Goal: Communication & Community: Answer question/provide support

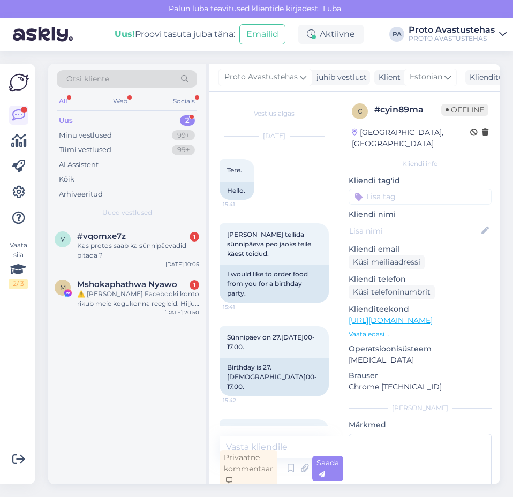
scroll to position [357, 0]
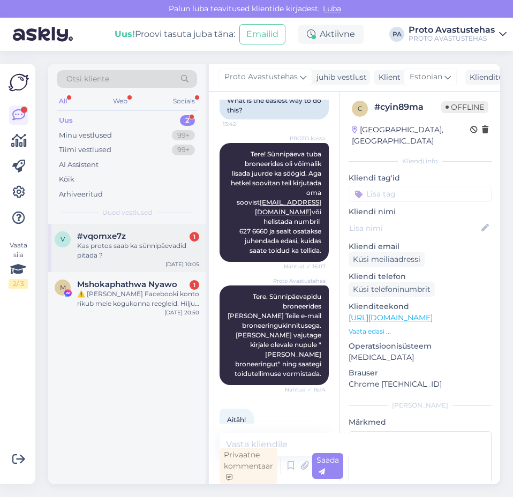
click at [100, 238] on span "#vqomxe7z" at bounding box center [101, 236] width 49 height 10
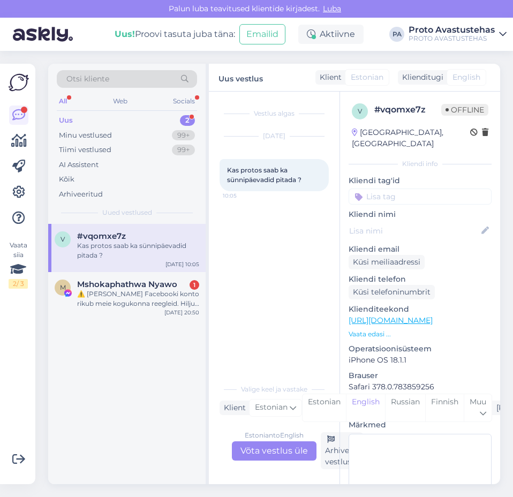
click at [274, 452] on div "Estonian to English Võta vestlus üle" at bounding box center [274, 450] width 85 height 19
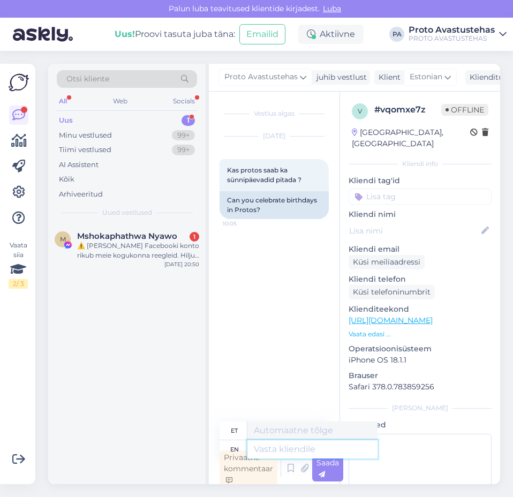
click at [288, 451] on textarea at bounding box center [312, 449] width 130 height 18
type textarea "Tere."
type textarea "Tere. Jah, la"
type textarea "Tere. [GEOGRAPHIC_DATA]."
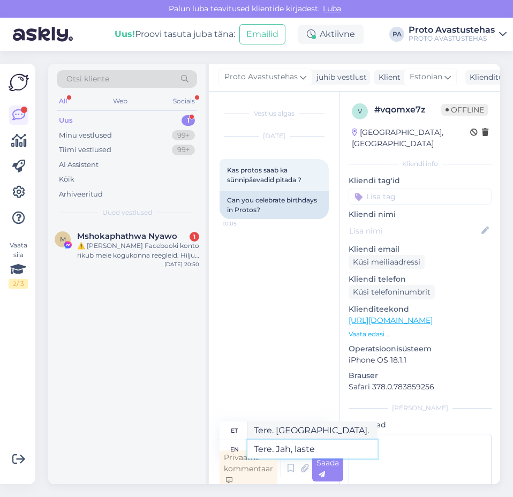
type textarea "Tere. Jah, laste s"
type textarea "Tere. Jah, laste"
type textarea "Tere. Jah, laste sünnipäevade i"
type textarea "Tere. Jah, laste sünnipäevade"
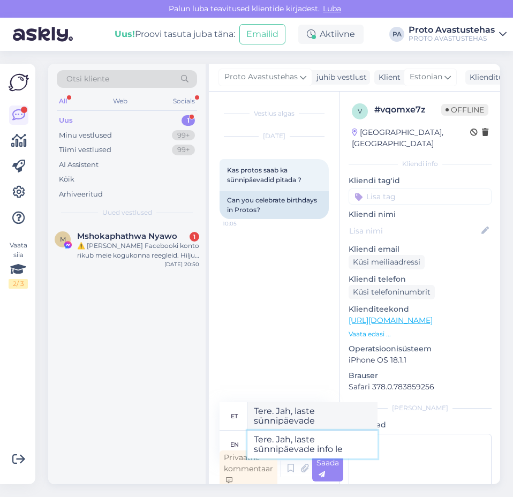
type textarea "Tere. Jah, laste sünnipäevade info lei"
type textarea "Tere. Jah, laste sünnipäevade info"
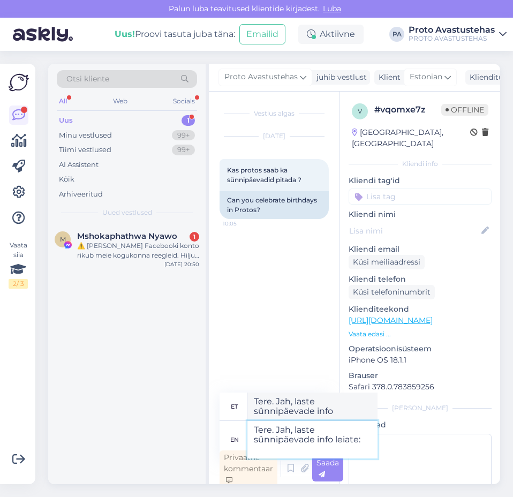
type textarea "Tere. Jah, laste sünnipäevade info leiate:"
type textarea "Tere. Jah, laste sünnipäevade info:"
paste textarea "[URL][DOMAIN_NAME]"
type textarea "Tere. Jah, laste sünnipäevade info leiate: [URL][DOMAIN_NAME]"
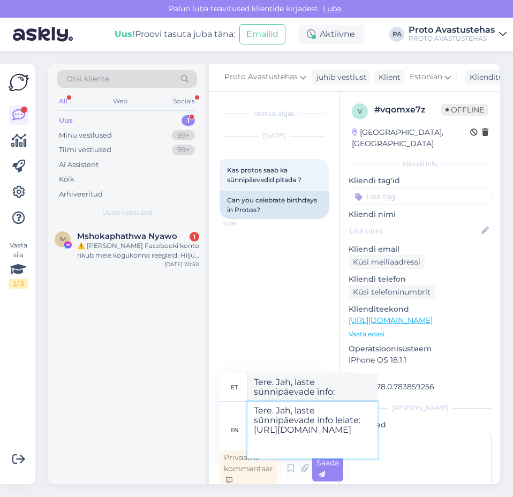
type textarea "Tere. Jah, laste sünnipäevade info: [URL][DOMAIN_NAME]"
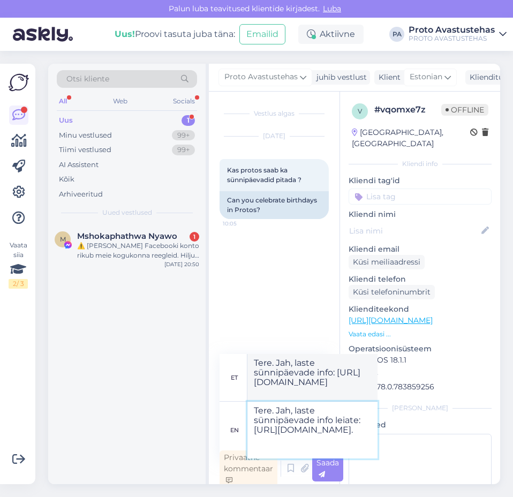
type textarea "Tere. Jah, laste sünnipäevade info leiate: [URL][DOMAIN_NAME]."
type textarea "Tere. Jah, laste sünnipäevade info: [URL][DOMAIN_NAME]."
type textarea "Tere. Jah, laste sünnipäevade info leiate: [URL][DOMAIN_NAME]. [PERSON_NAME]"
type textarea "Tere. Jah, laste sünnipäevade info: [URL][DOMAIN_NAME]. [PERSON_NAME]"
type textarea "Tere. Jah, laste sünnipäevade info leiate: [URL][DOMAIN_NAME]."
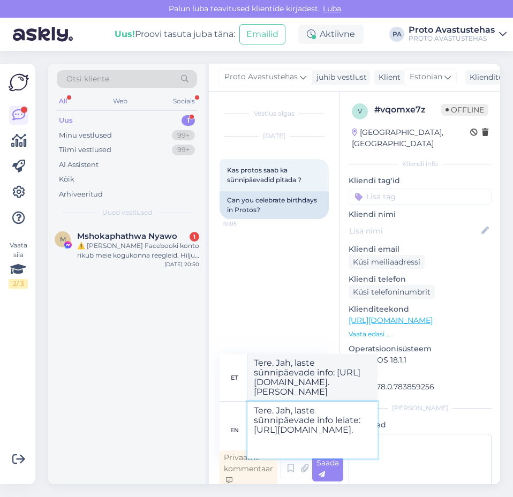
type textarea "Tere. Jah, laste sünnipäevade info: [URL][DOMAIN_NAME]."
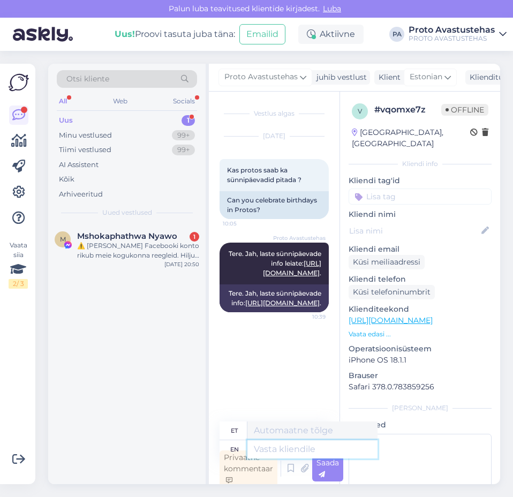
scroll to position [3, 0]
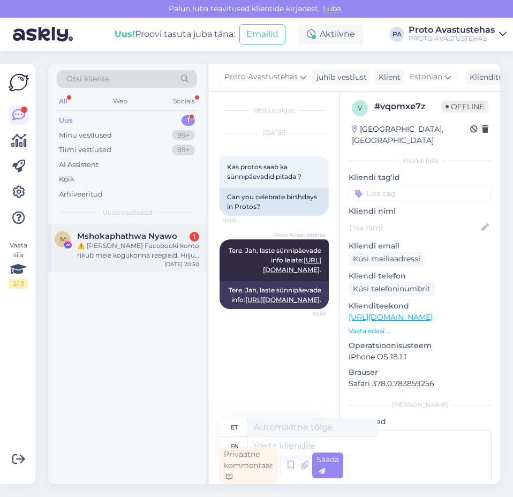
click at [98, 247] on div "⚠️ [PERSON_NAME] Facebooki konto rikub meie kogukonna reegleid. Hiljuti on meie…" at bounding box center [138, 250] width 122 height 19
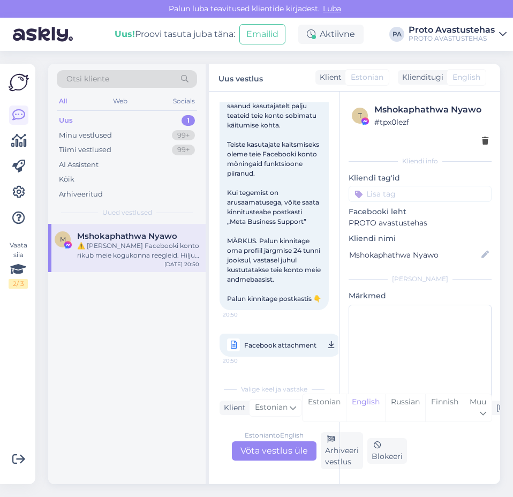
scroll to position [169, 0]
drag, startPoint x: 335, startPoint y: 459, endPoint x: 303, endPoint y: 428, distance: 43.9
click at [335, 459] on div "Arhiveeri vestlus" at bounding box center [342, 450] width 42 height 37
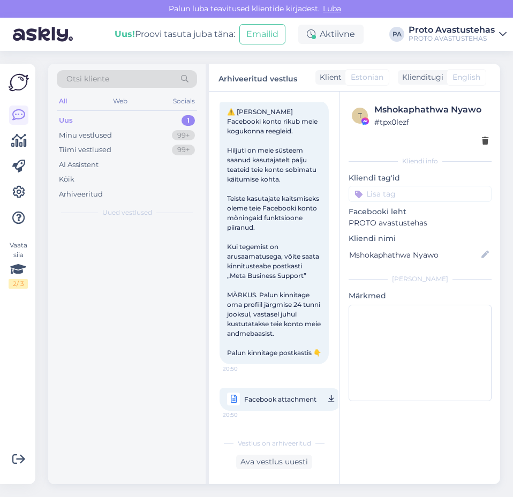
scroll to position [115, 0]
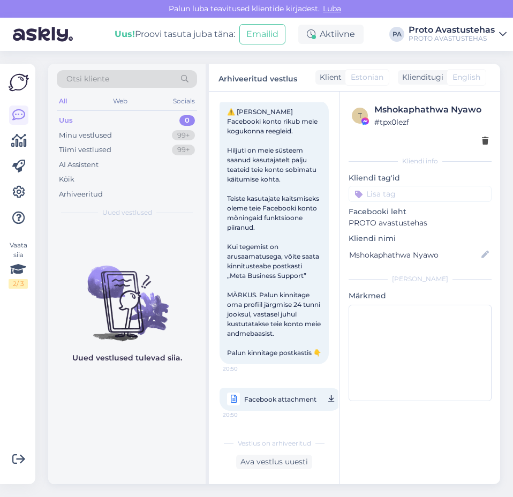
click at [59, 120] on div "Uus" at bounding box center [66, 120] width 14 height 11
click at [99, 152] on div "Tiimi vestlused" at bounding box center [85, 150] width 52 height 11
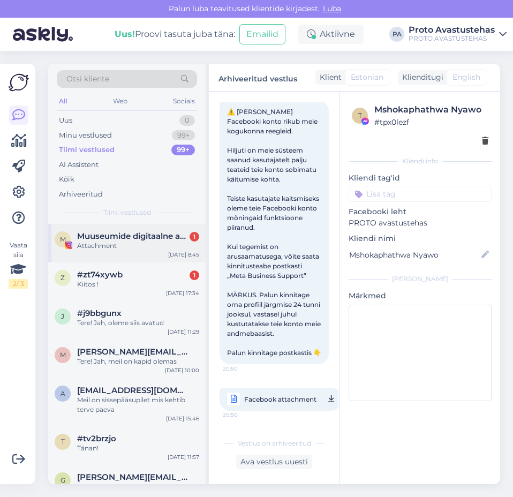
click at [107, 243] on div "Attachment" at bounding box center [138, 246] width 122 height 10
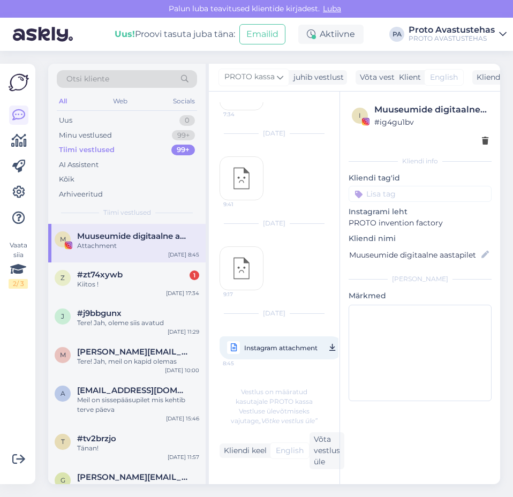
scroll to position [641, 0]
click at [119, 275] on span "#zt74xywb" at bounding box center [100, 275] width 46 height 10
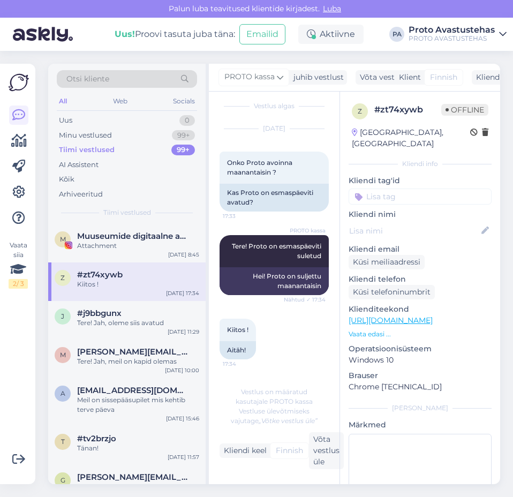
scroll to position [0, 0]
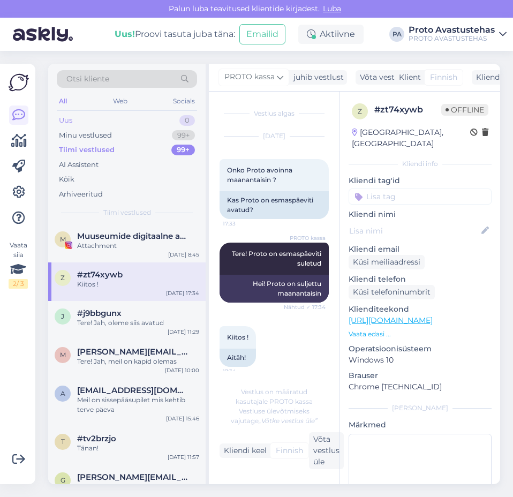
click at [67, 124] on div "Uus" at bounding box center [65, 120] width 13 height 11
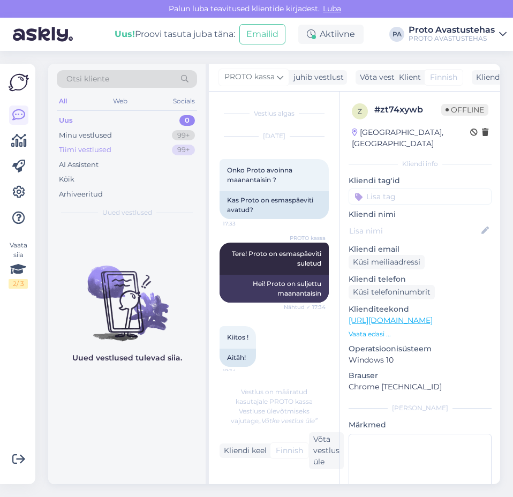
click at [86, 147] on div "Tiimi vestlused" at bounding box center [85, 150] width 52 height 11
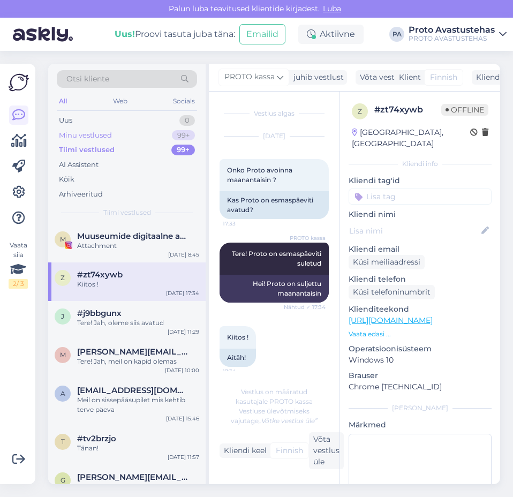
click at [86, 132] on div "Minu vestlused" at bounding box center [85, 135] width 53 height 11
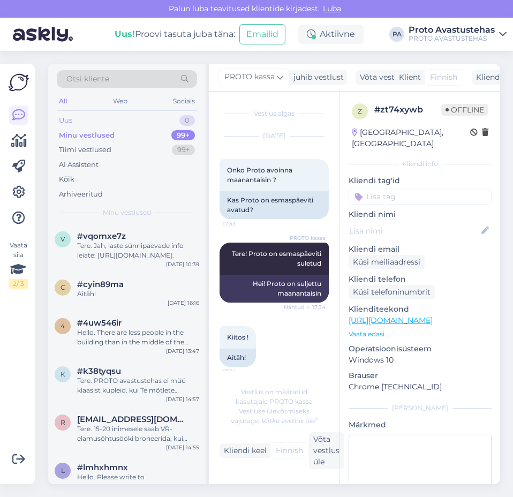
click at [66, 117] on div "Uus" at bounding box center [65, 120] width 13 height 11
